Goal: Find specific page/section: Find specific page/section

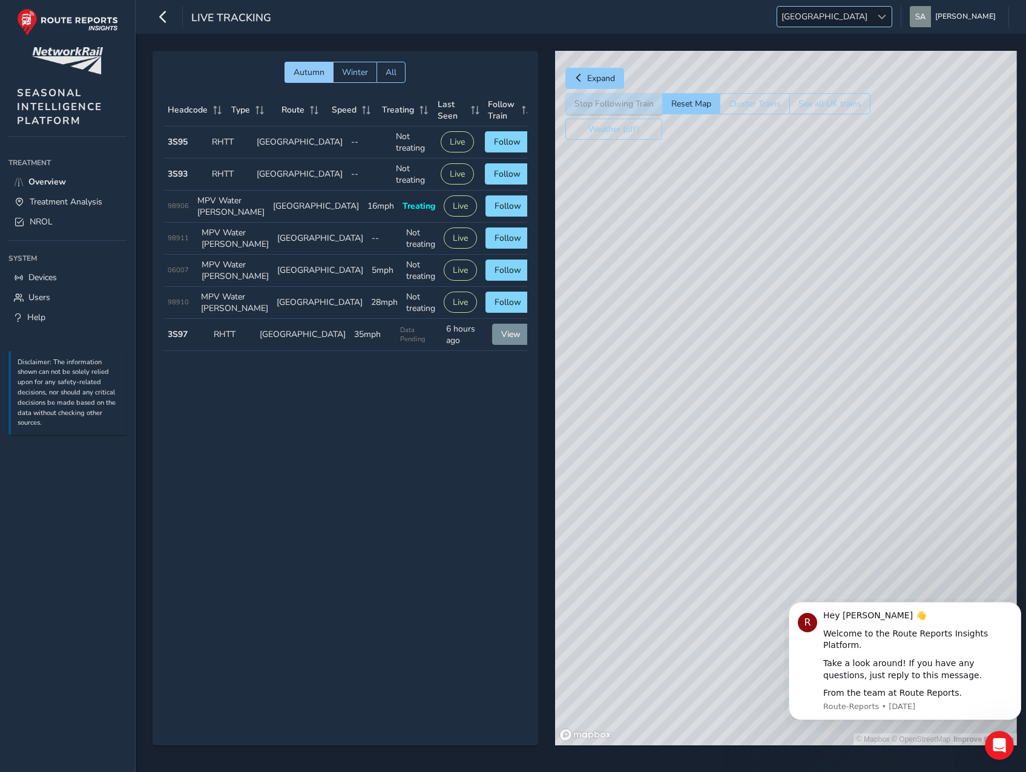
click at [886, 20] on span at bounding box center [882, 17] width 8 height 8
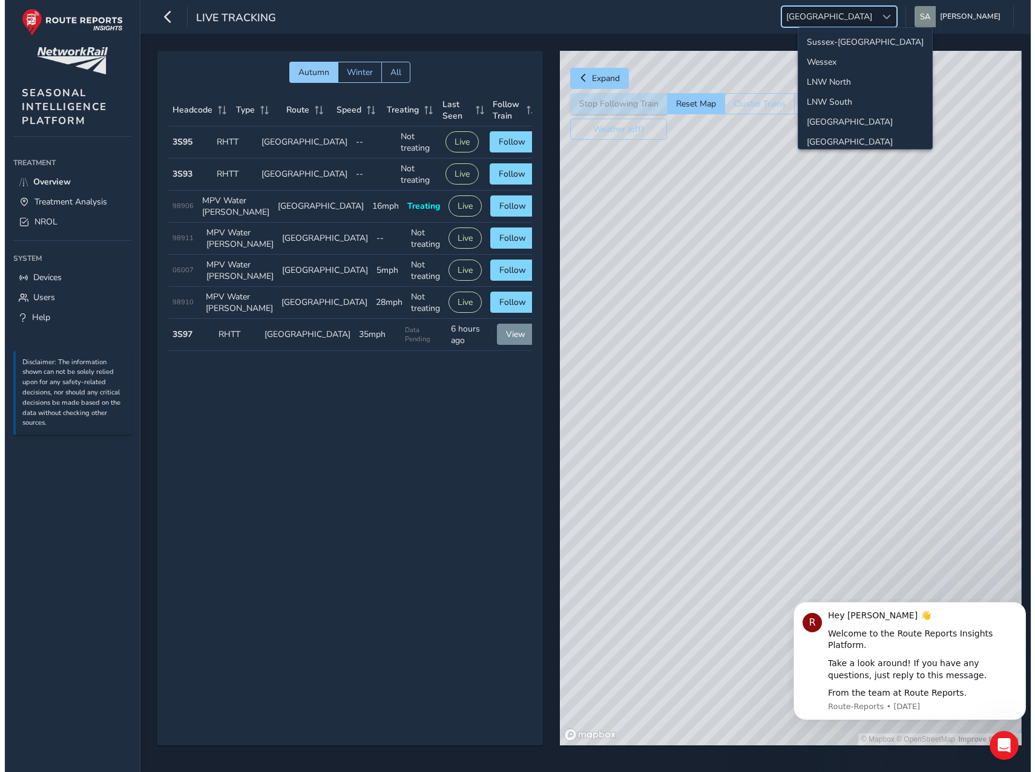
scroll to position [43, 0]
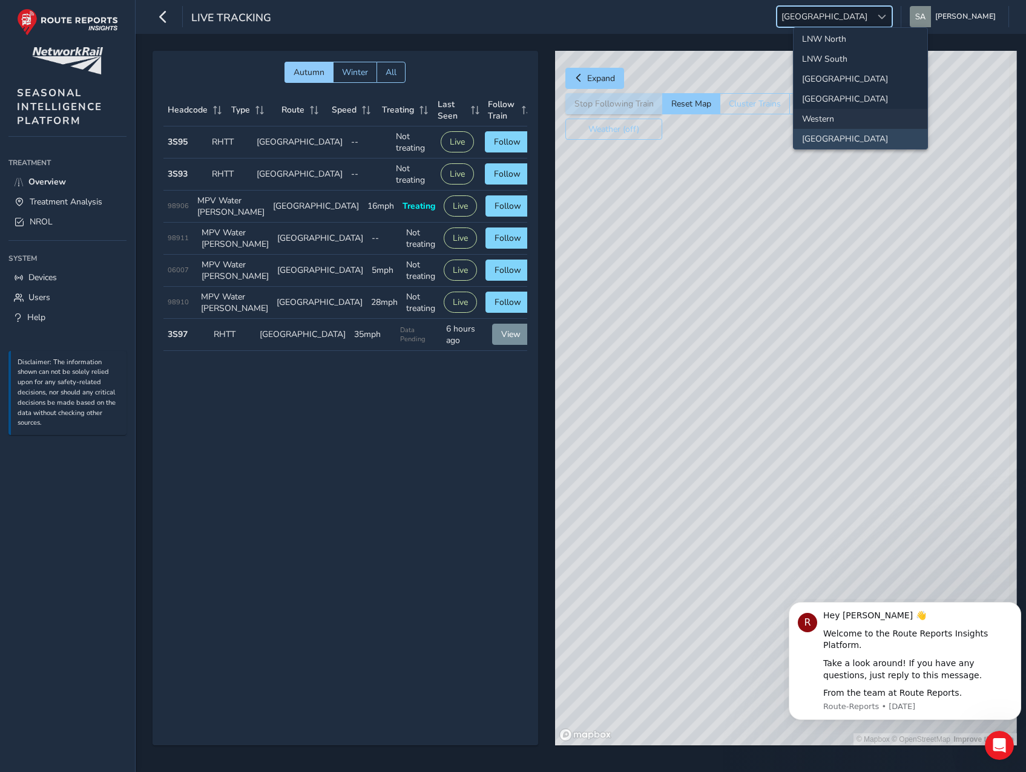
click at [846, 120] on li "Western" at bounding box center [861, 119] width 134 height 20
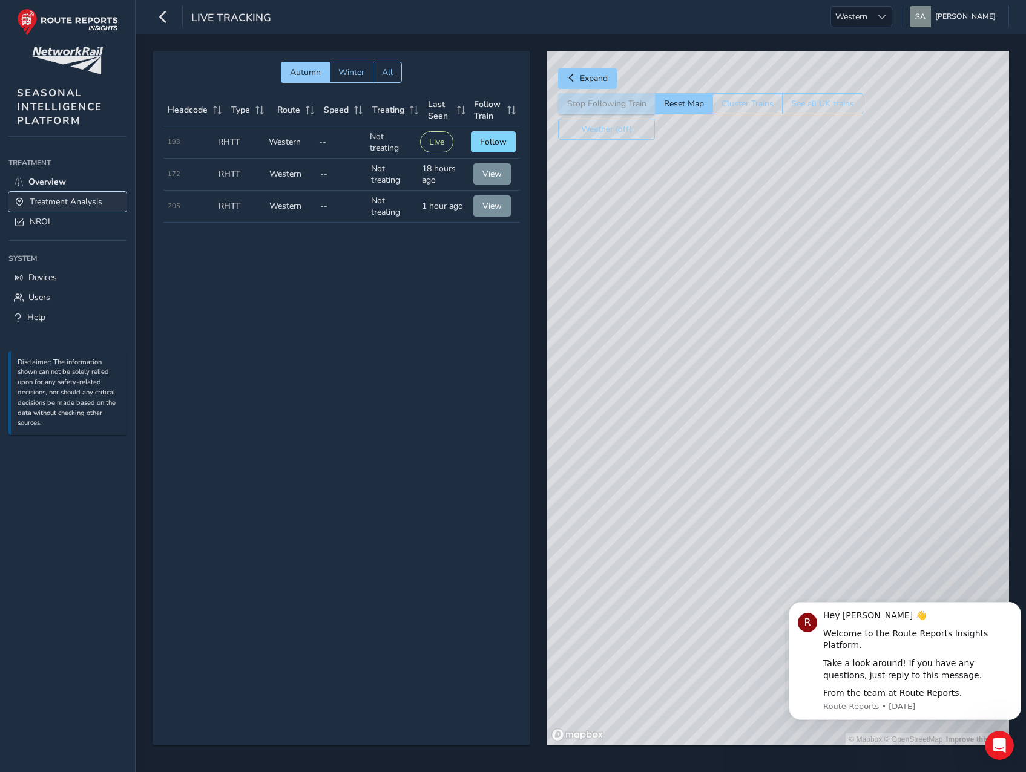
click at [38, 200] on span "Treatment Analysis" at bounding box center [66, 202] width 73 height 12
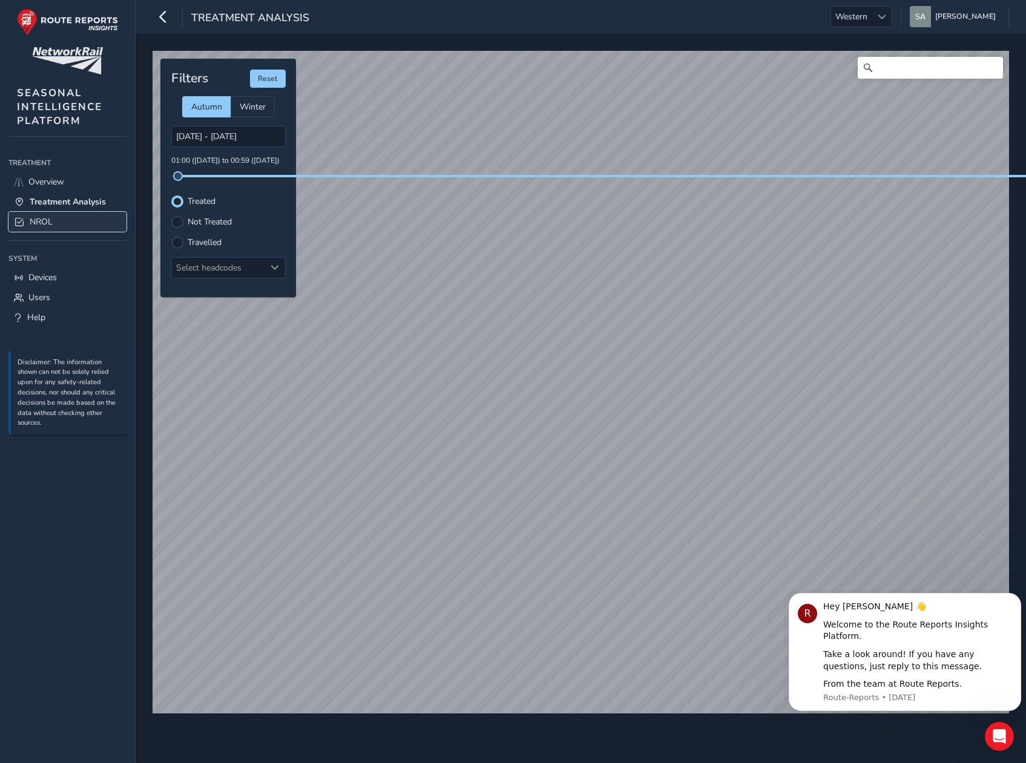
click at [39, 226] on span "NROL" at bounding box center [41, 222] width 23 height 12
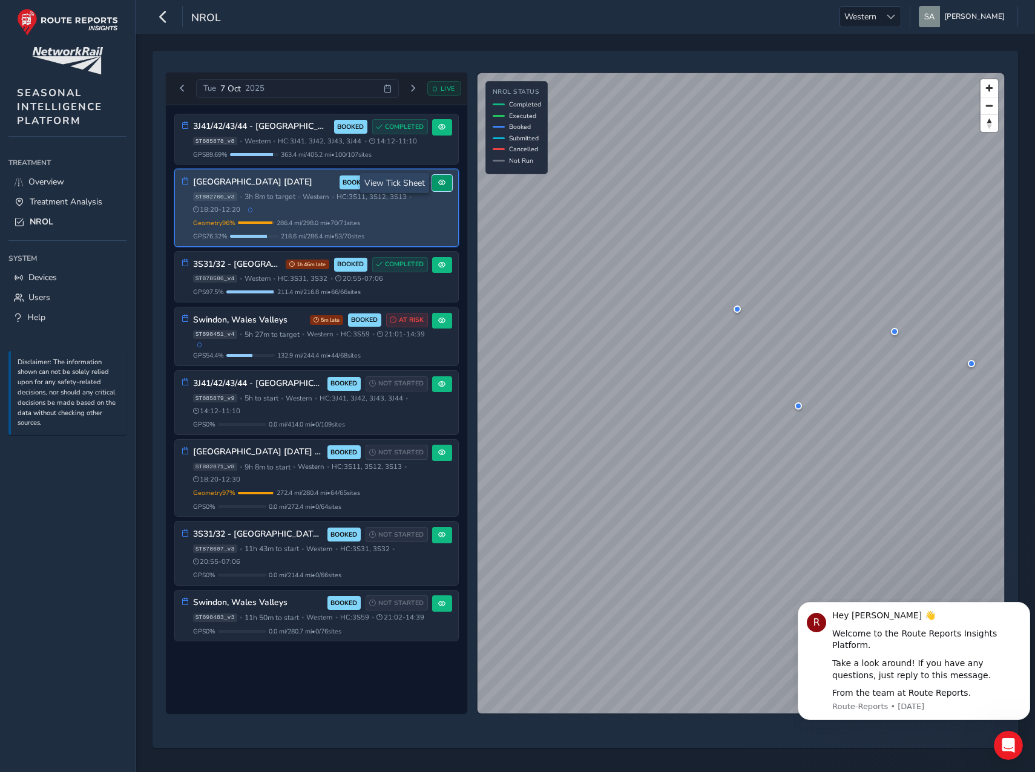
click at [441, 179] on button at bounding box center [442, 183] width 20 height 16
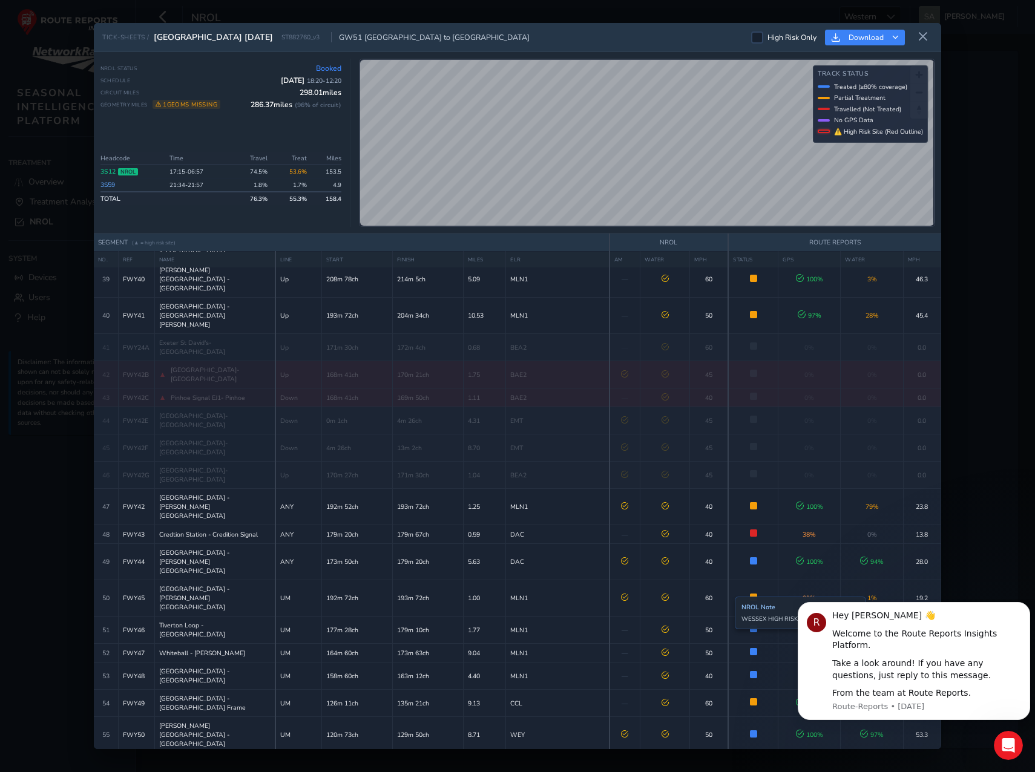
scroll to position [1136, 0]
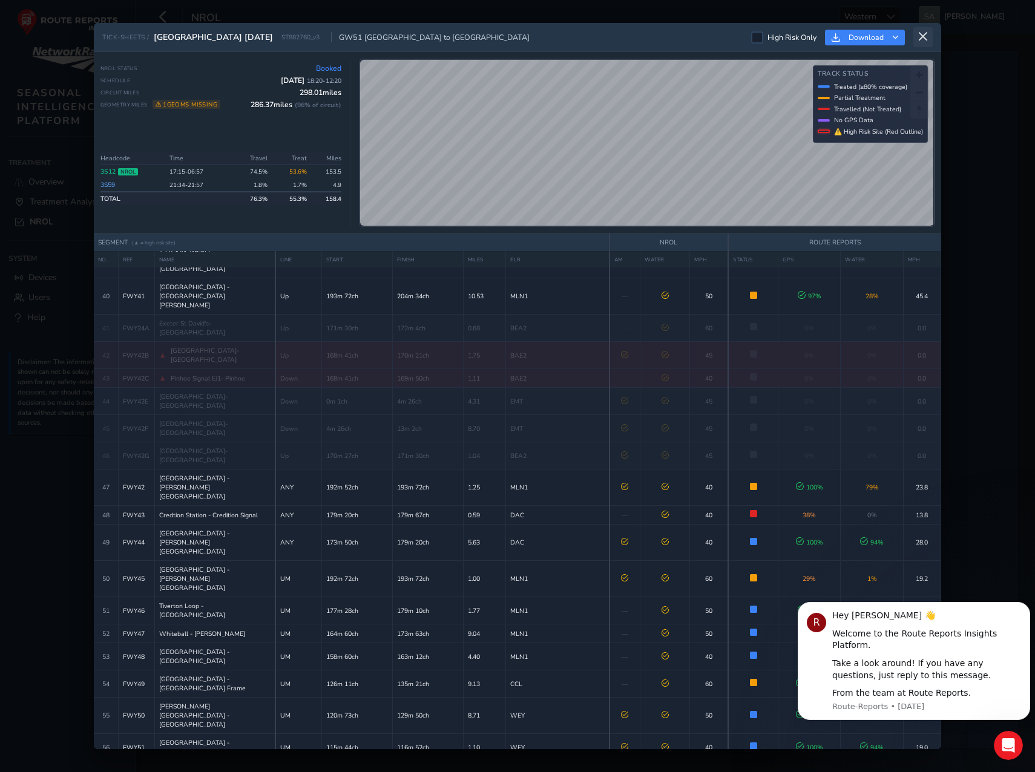
click at [923, 34] on icon at bounding box center [923, 36] width 11 height 11
